Goal: Contribute content: Contribute content

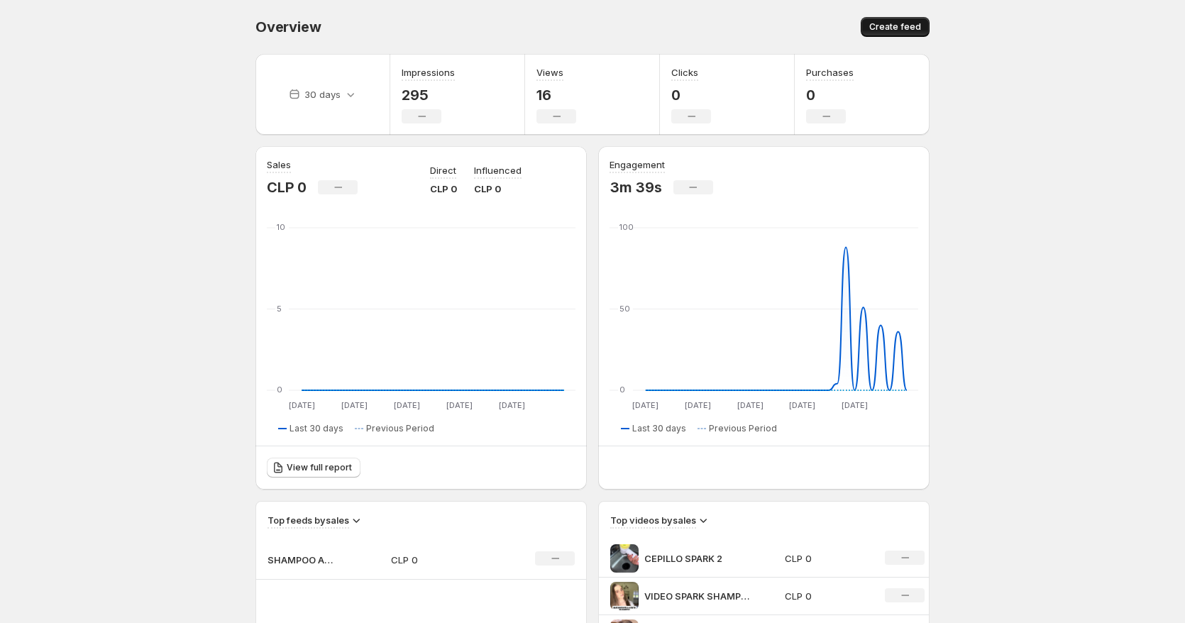
click at [885, 25] on span "Create feed" at bounding box center [895, 26] width 52 height 11
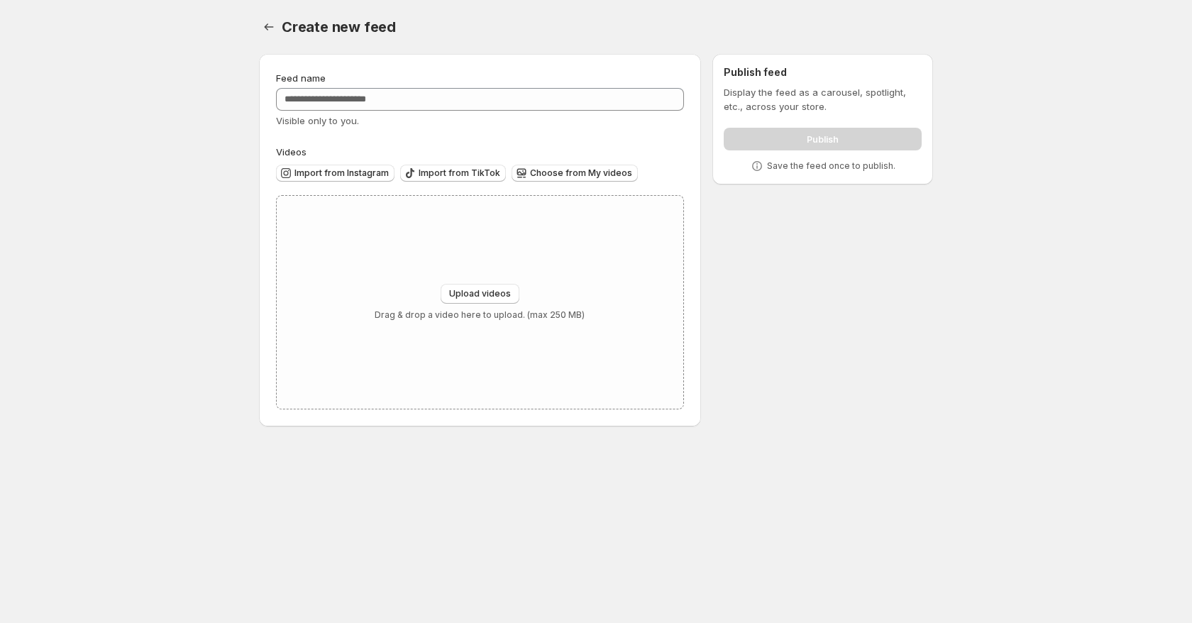
click at [382, 112] on div "Feed name Visible only to you." at bounding box center [480, 99] width 408 height 57
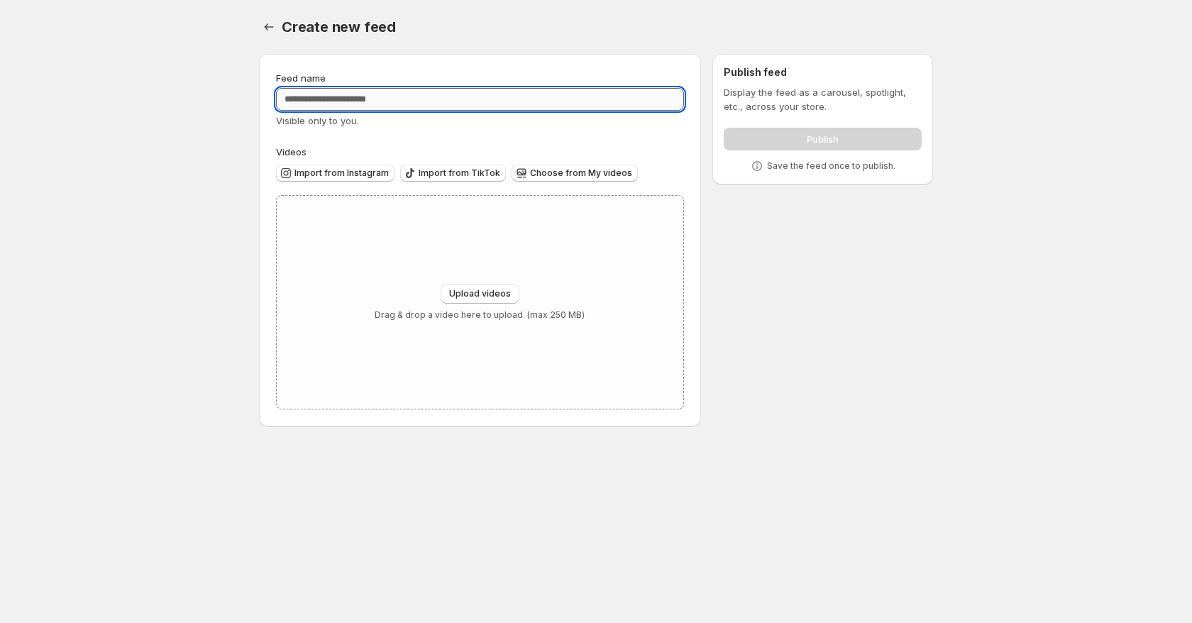
click at [382, 99] on input "Feed name" at bounding box center [480, 99] width 408 height 23
type input "**********"
click at [501, 282] on div "Upload videos Drag & drop a video here to upload. (max 250 MB)" at bounding box center [480, 302] width 407 height 213
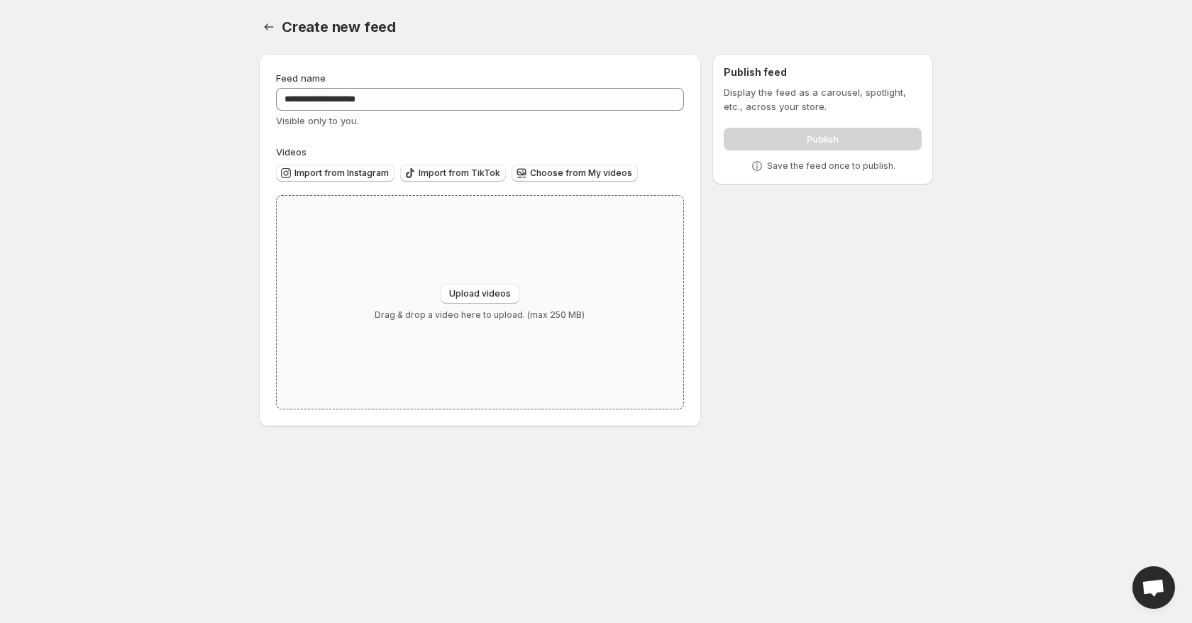
type input "**********"
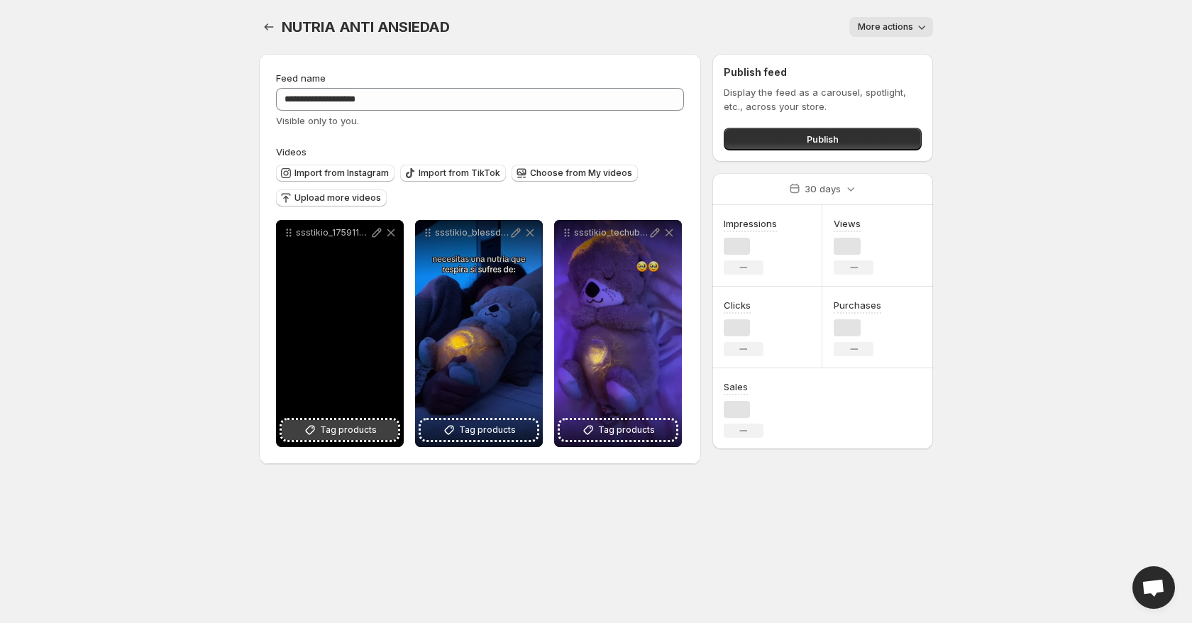
click at [353, 435] on span "Tag products" at bounding box center [348, 430] width 57 height 14
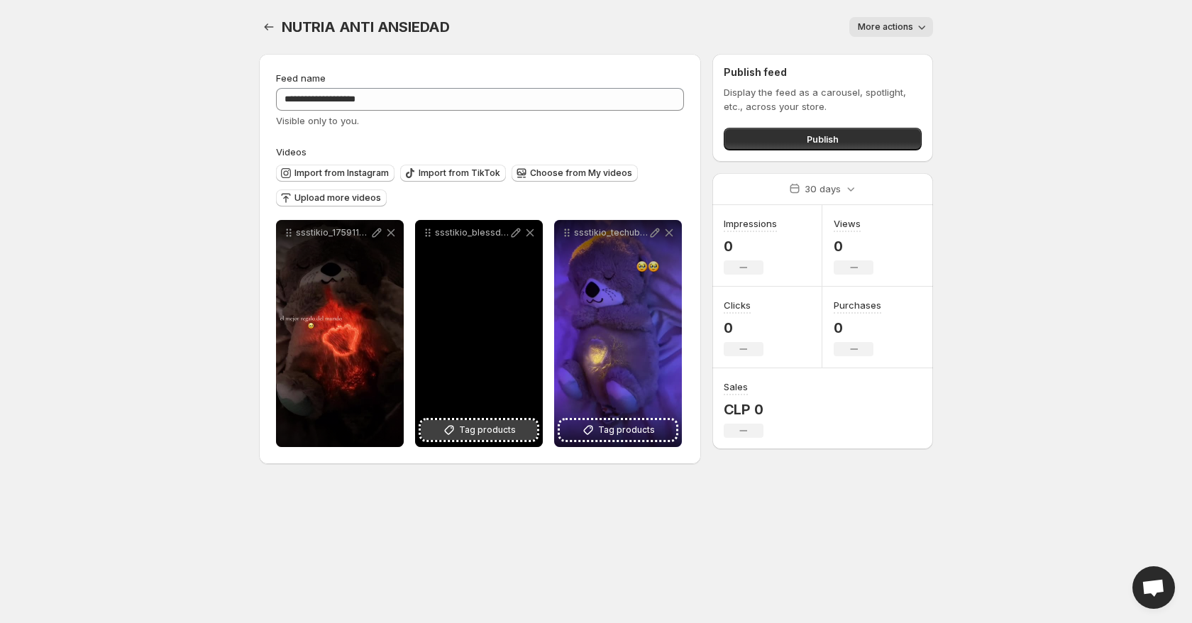
click at [501, 433] on span "Tag products" at bounding box center [487, 430] width 57 height 14
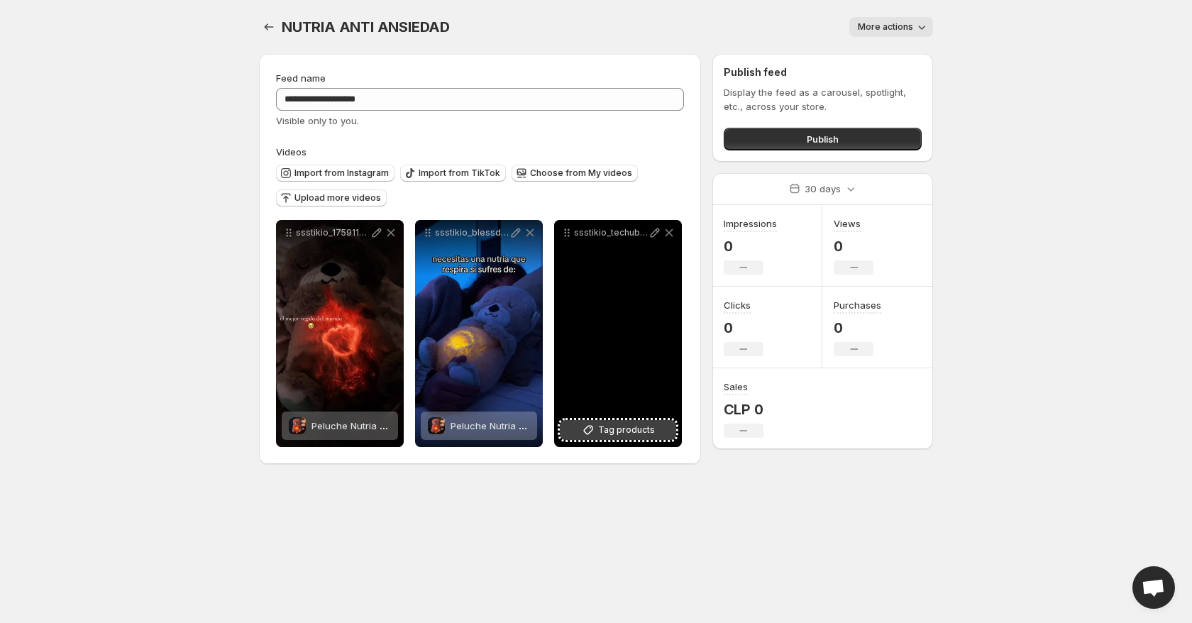
click at [602, 438] on button "Tag products" at bounding box center [618, 430] width 116 height 20
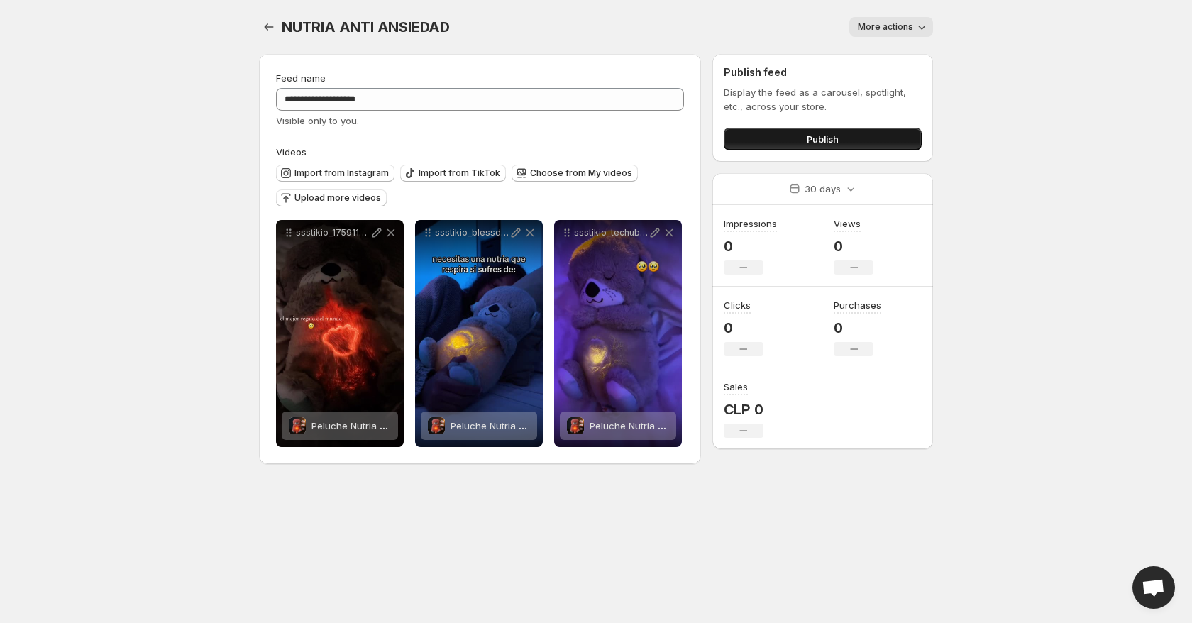
click at [820, 136] on span "Publish" at bounding box center [823, 139] width 32 height 14
click at [270, 25] on icon "Settings" at bounding box center [269, 27] width 14 height 14
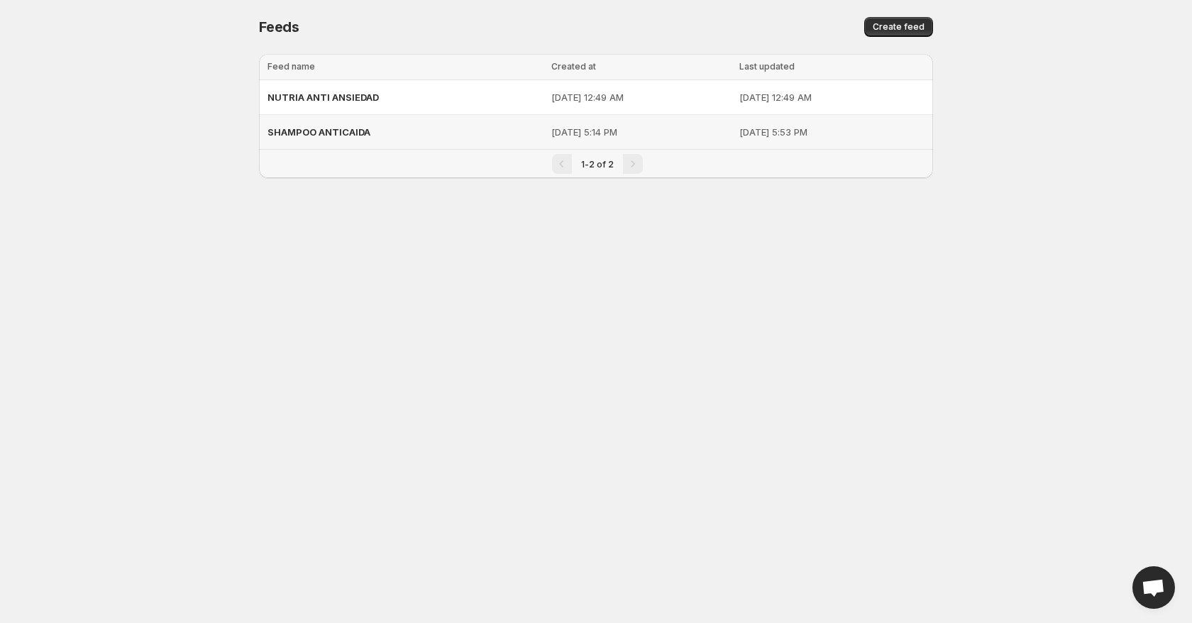
click at [629, 136] on p "[DATE] 5:14 PM" at bounding box center [640, 132] width 179 height 14
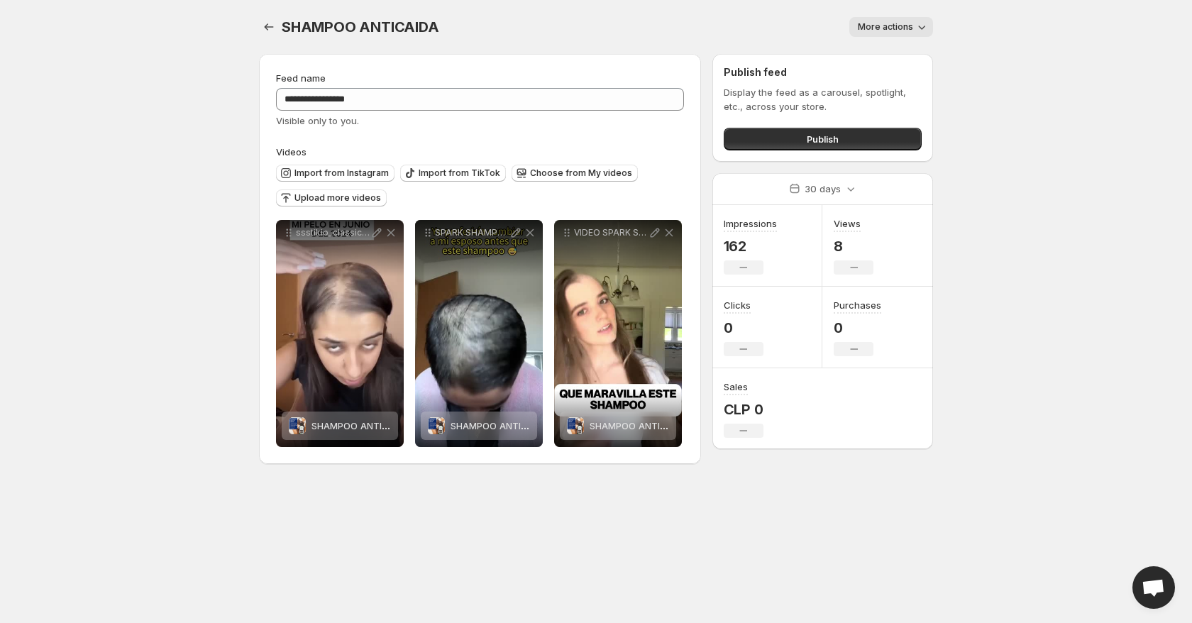
click at [895, 32] on span "More actions" at bounding box center [885, 26] width 55 height 11
click at [876, 55] on span "Delete" at bounding box center [874, 56] width 28 height 11
